Goal: Task Accomplishment & Management: Manage account settings

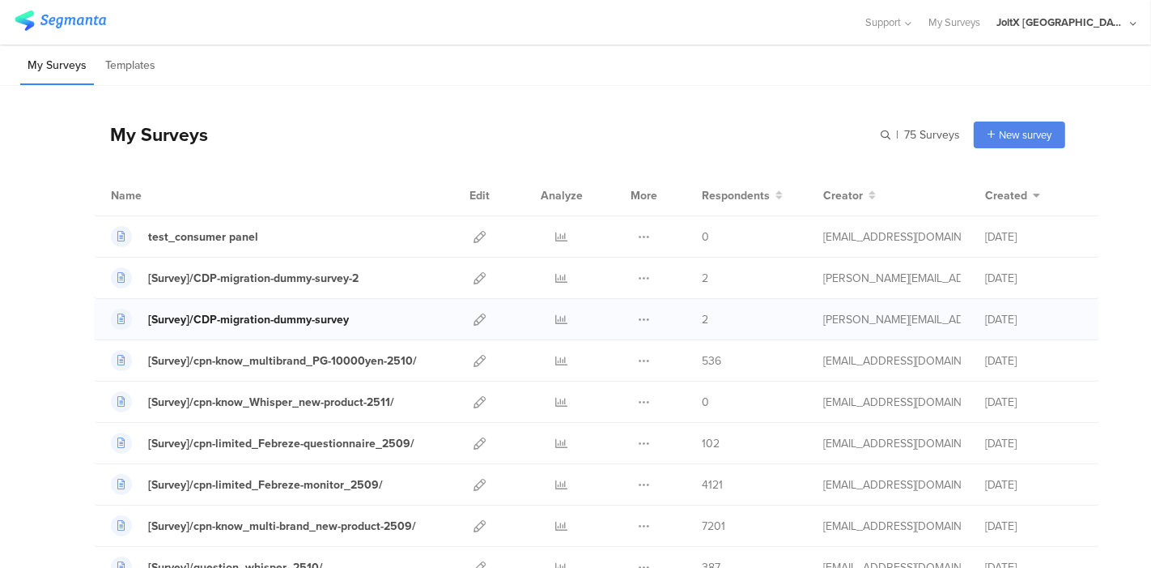
scroll to position [90, 0]
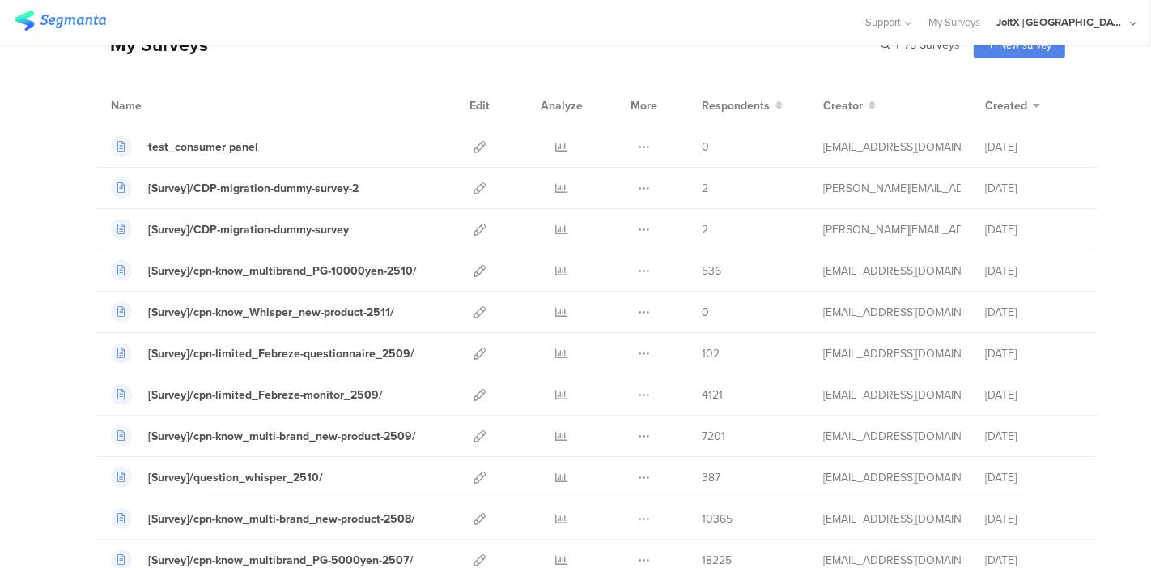
click at [823, 25] on div at bounding box center [432, 22] width 835 height 27
